Goal: Information Seeking & Learning: Learn about a topic

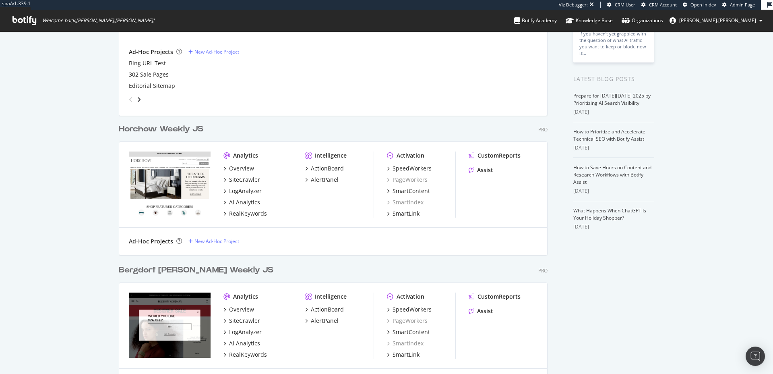
scroll to position [205, 0]
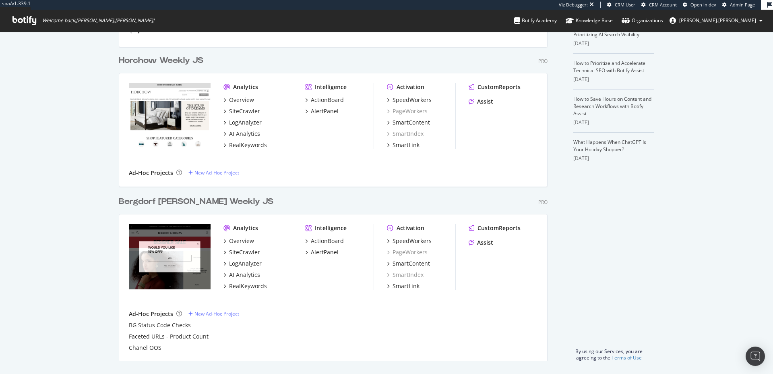
click at [474, 164] on div "Ad-Hoc Projects New Ad-Hoc Project" at bounding box center [333, 172] width 428 height 27
click at [419, 100] on div "SpeedWorkers" at bounding box center [412, 100] width 39 height 8
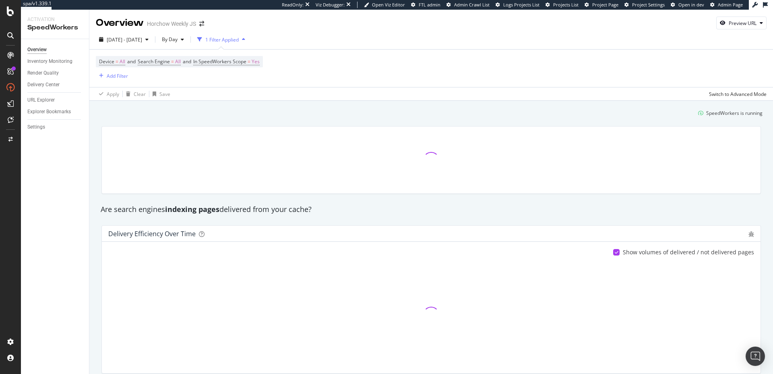
scroll to position [2, 0]
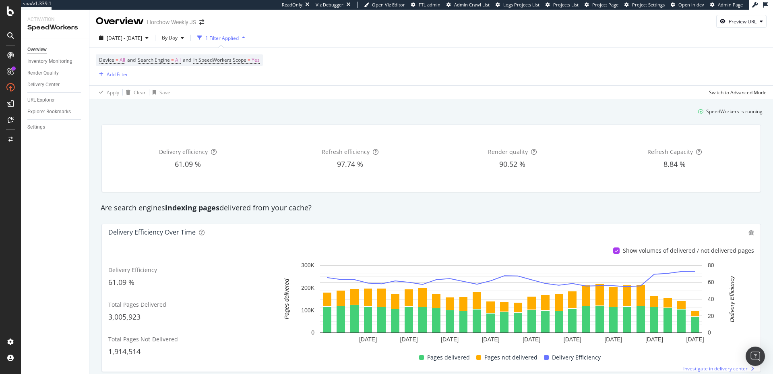
drag, startPoint x: 59, startPoint y: 178, endPoint x: 50, endPoint y: 166, distance: 14.8
click at [58, 178] on div "Overview Inventory Monitoring Render Quality Delivery Center URL Explorer Explo…" at bounding box center [55, 206] width 68 height 335
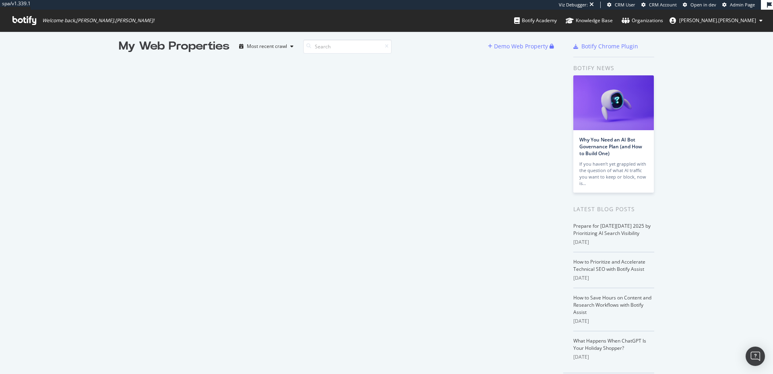
scroll to position [13, 0]
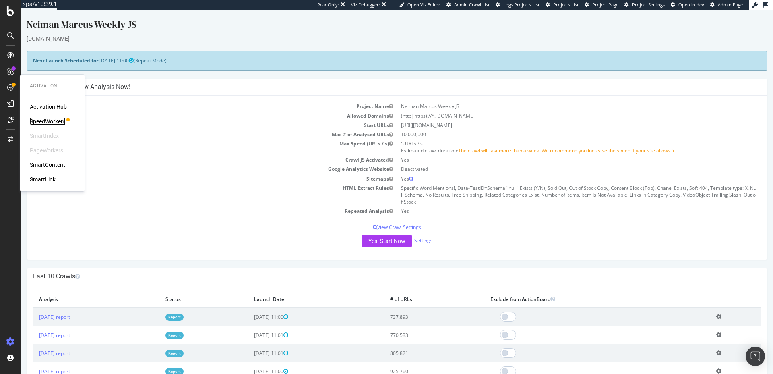
click at [50, 120] on div "SpeedWorkers" at bounding box center [48, 121] width 36 height 8
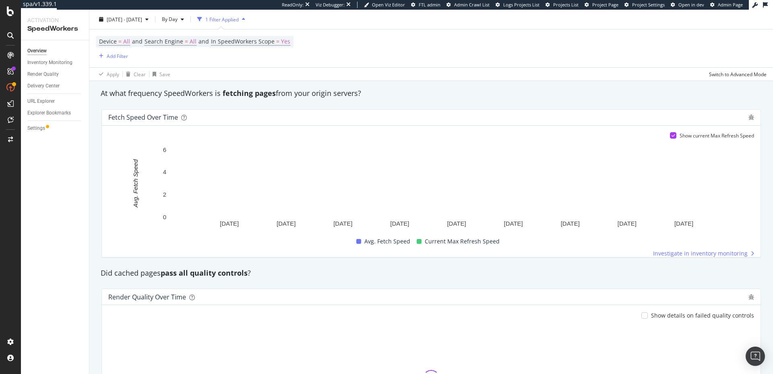
scroll to position [605, 0]
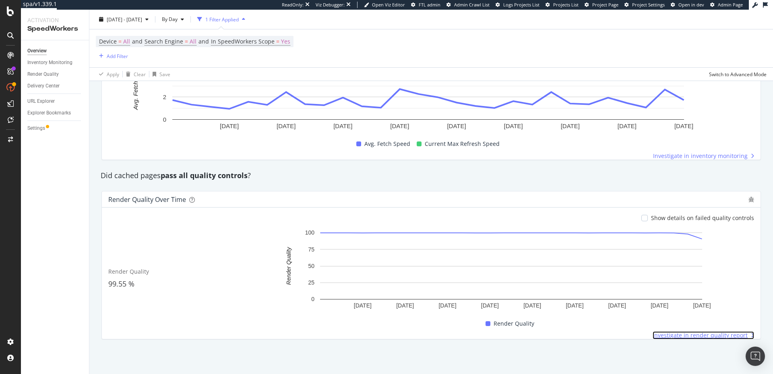
click at [711, 336] on span "Investigate in render quality report" at bounding box center [700, 335] width 95 height 8
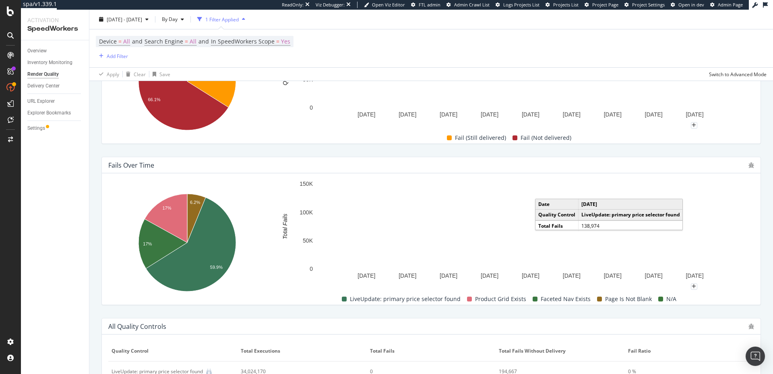
scroll to position [285, 0]
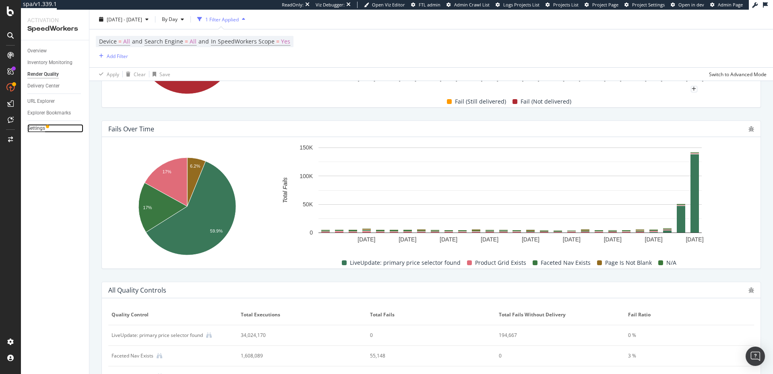
click at [32, 128] on div "Settings" at bounding box center [36, 128] width 18 height 8
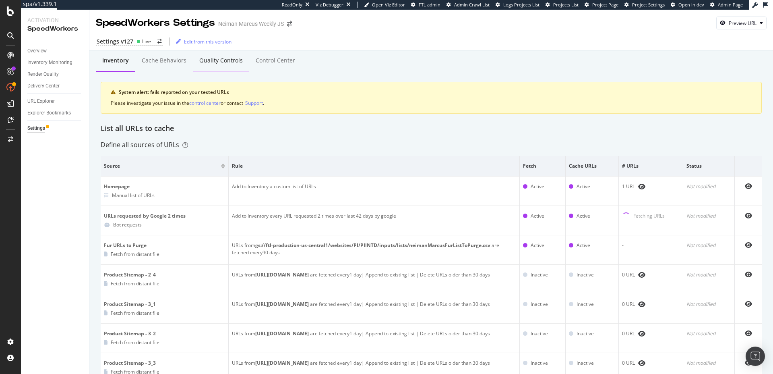
click at [208, 63] on div "Quality Controls" at bounding box center [221, 60] width 44 height 8
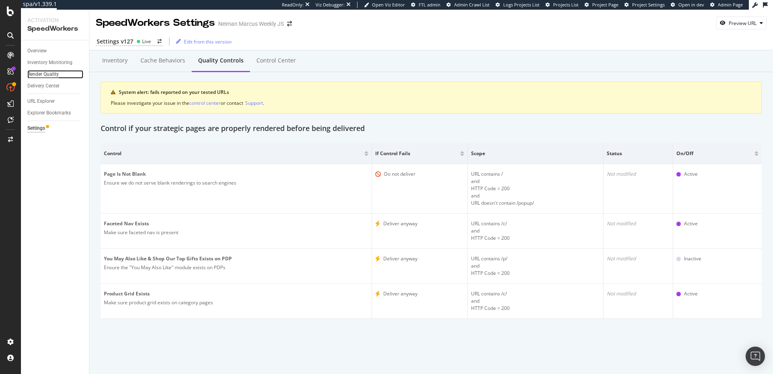
click at [41, 75] on div "Render Quality" at bounding box center [42, 74] width 31 height 8
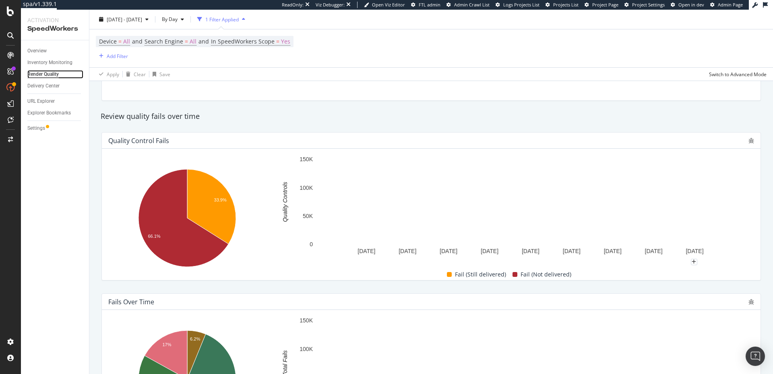
scroll to position [277, 0]
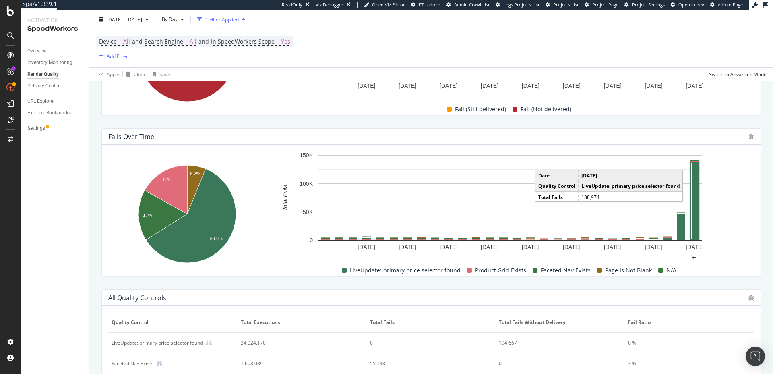
click at [692, 191] on rect "A chart." at bounding box center [695, 201] width 6 height 76
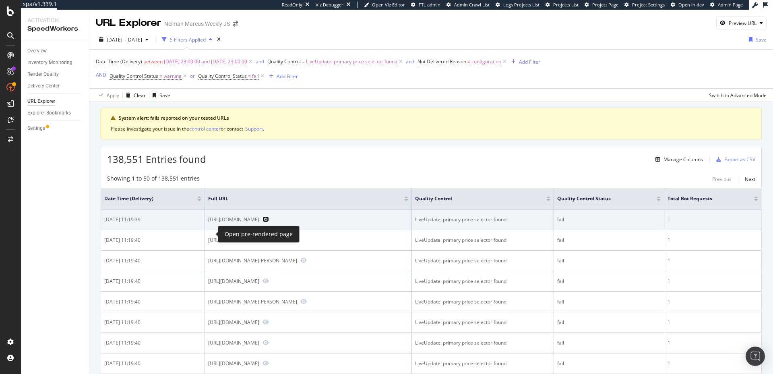
click at [263, 222] on icon "Preview https://www.neimanmarcus.com/p/golden-goose-ball-star-suede-metallic-lo…" at bounding box center [266, 219] width 6 height 6
drag, startPoint x: 545, startPoint y: 219, endPoint x: 452, endPoint y: 220, distance: 92.7
click at [452, 220] on div "LiveUpdate: primary price selector found" at bounding box center [482, 219] width 135 height 7
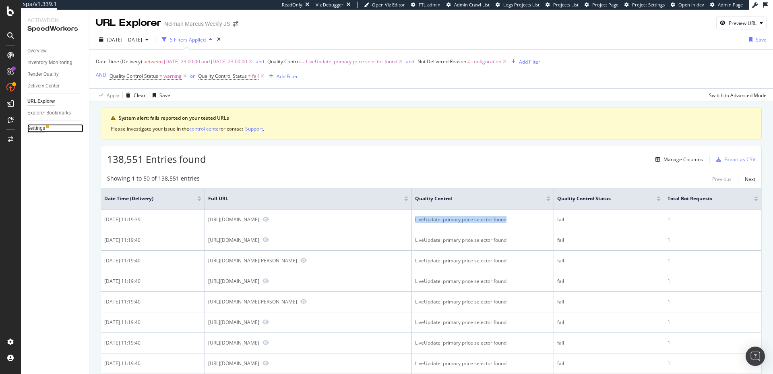
click at [35, 127] on div "Settings" at bounding box center [36, 128] width 18 height 8
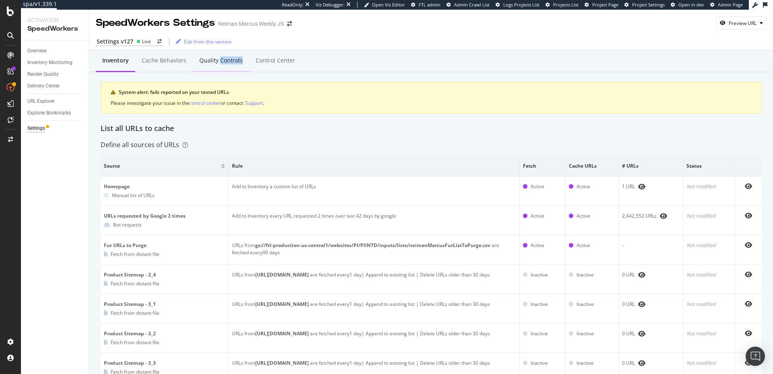
click at [222, 66] on div "Quality Controls" at bounding box center [221, 61] width 56 height 22
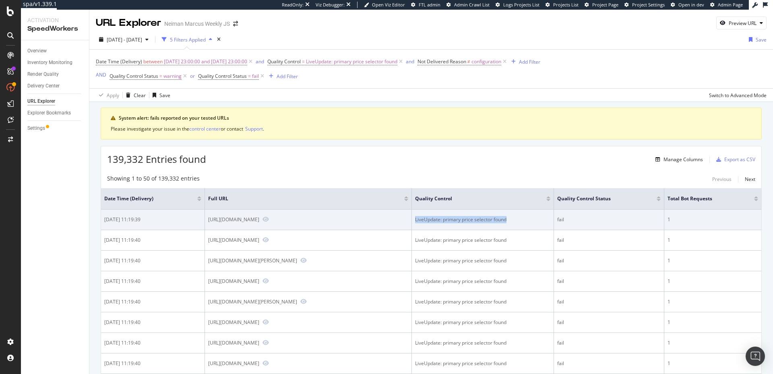
drag, startPoint x: 547, startPoint y: 218, endPoint x: 450, endPoint y: 220, distance: 97.9
click at [450, 220] on td "LiveUpdate: primary price selector found" at bounding box center [483, 219] width 142 height 21
copy div "LiveUpdate: primary price selector found"
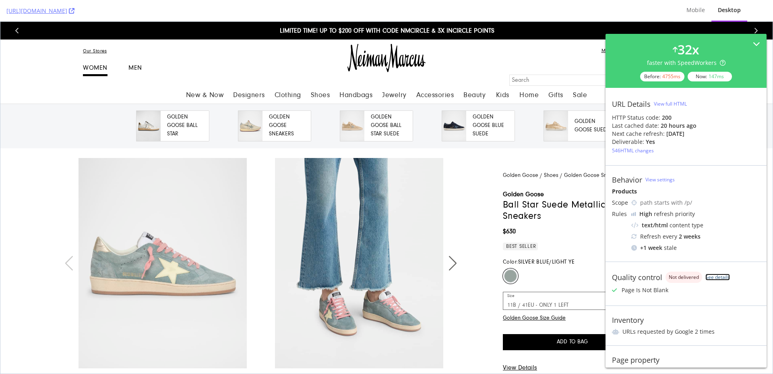
click at [715, 275] on link "See details" at bounding box center [718, 277] width 25 height 7
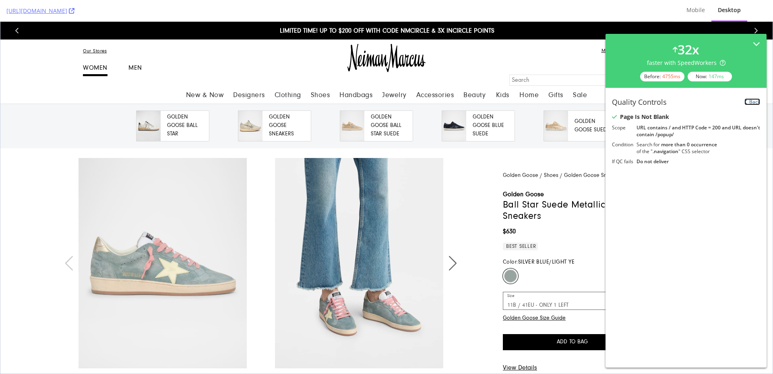
click at [755, 100] on link "Back" at bounding box center [753, 101] width 16 height 7
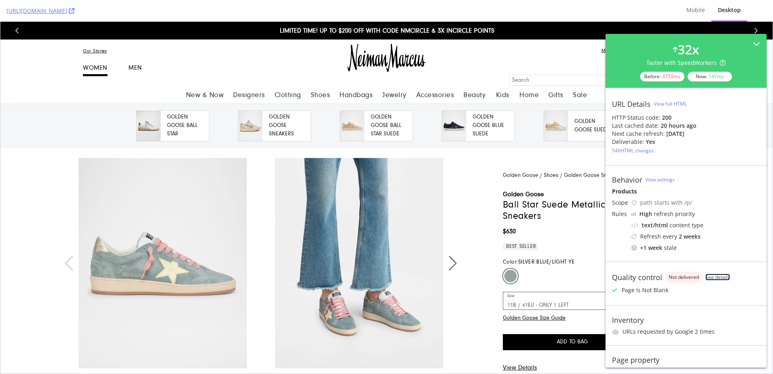
click at [722, 278] on link "See details" at bounding box center [718, 277] width 25 height 7
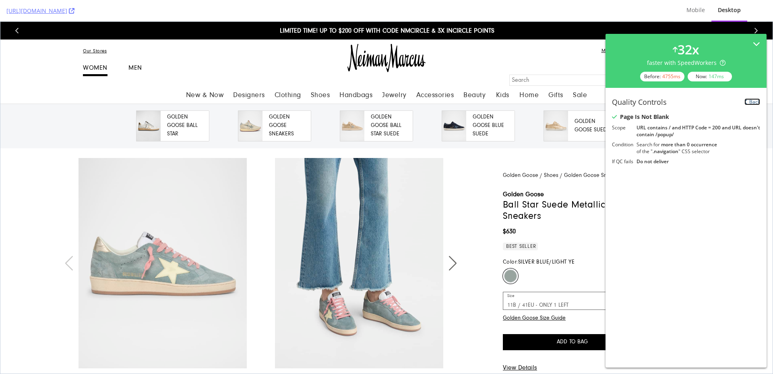
click at [753, 103] on link "Back" at bounding box center [753, 101] width 16 height 7
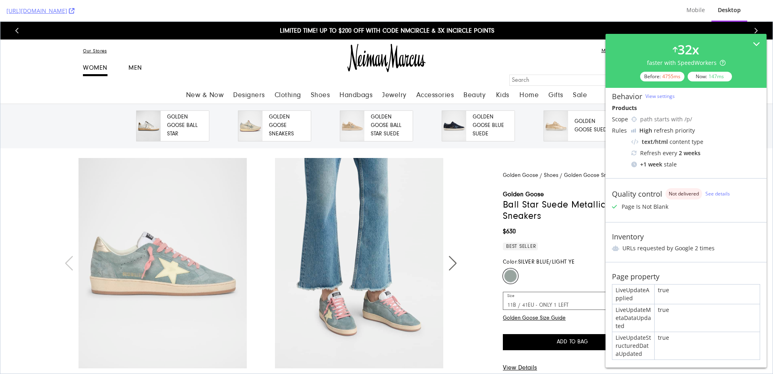
scroll to position [85, 0]
click at [483, 179] on div "Golden Goose Shoes Golden Goose Sneakers Sneakers Golden Goose Ball Star Suede …" at bounding box center [583, 286] width 201 height 256
copy link "[URL][DOMAIN_NAME]"
